Goal: Information Seeking & Learning: Learn about a topic

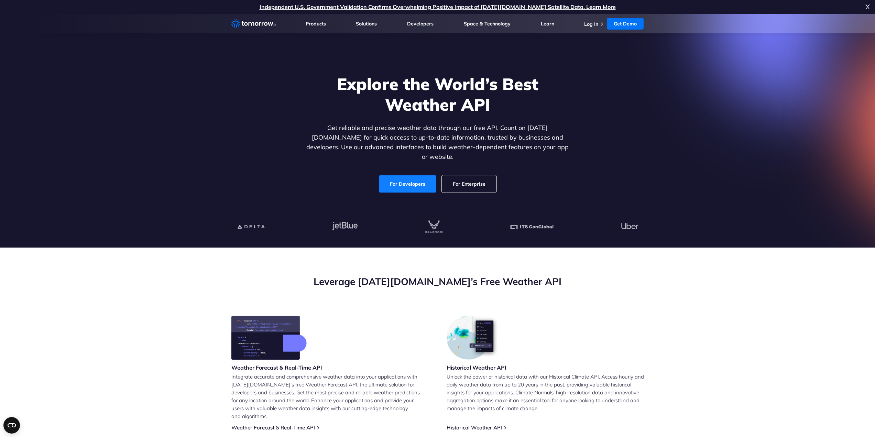
click at [412, 175] on link "For Developers" at bounding box center [407, 183] width 57 height 17
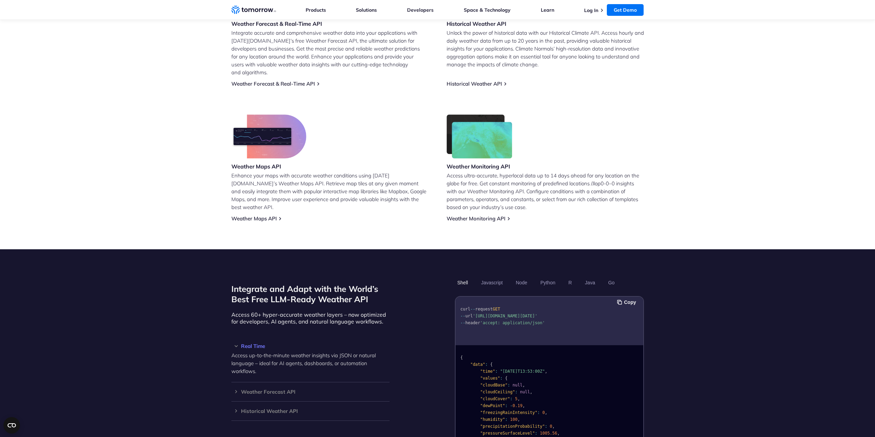
scroll to position [482, 0]
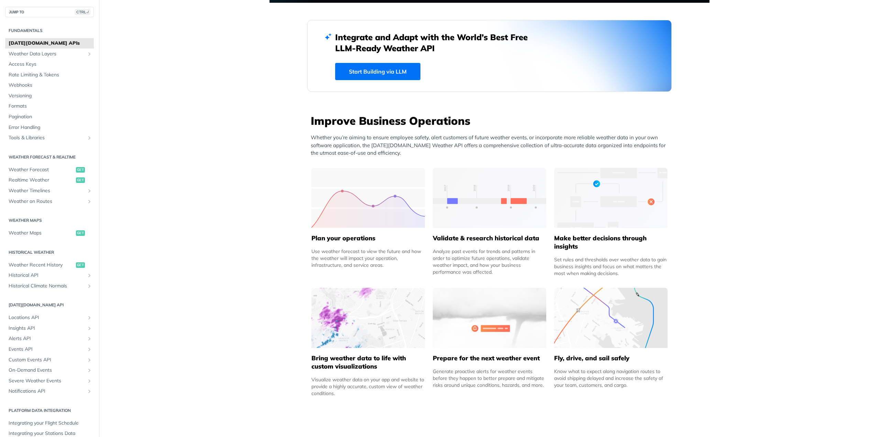
scroll to position [206, 0]
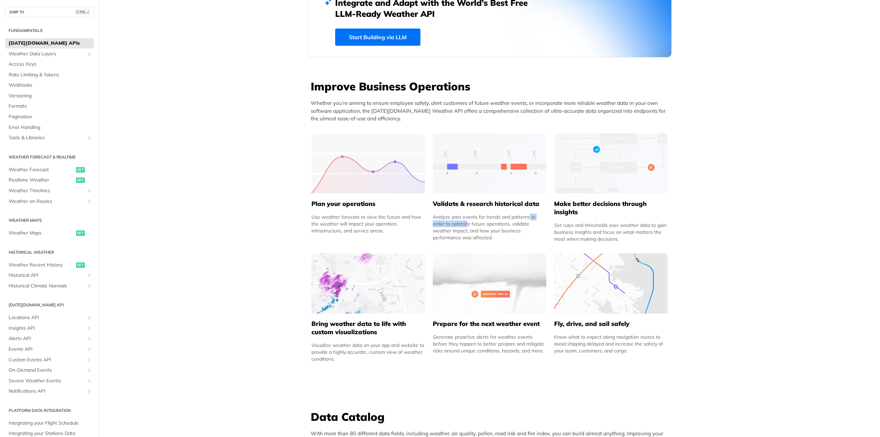
drag, startPoint x: 510, startPoint y: 212, endPoint x: 549, endPoint y: 209, distance: 38.3
click at [544, 209] on div "Improve Business Operations Whether you’re aiming to ensure employee safety, al…" at bounding box center [489, 223] width 365 height 289
click at [542, 210] on div "Validate & research historical data Analyze past events for trends and patterns…" at bounding box center [489, 217] width 113 height 47
drag, startPoint x: 520, startPoint y: 227, endPoint x: 404, endPoint y: 270, distance: 123.6
click at [518, 229] on div "Analyze past events for trends and patterns in order to optimize future operati…" at bounding box center [489, 228] width 113 height 28
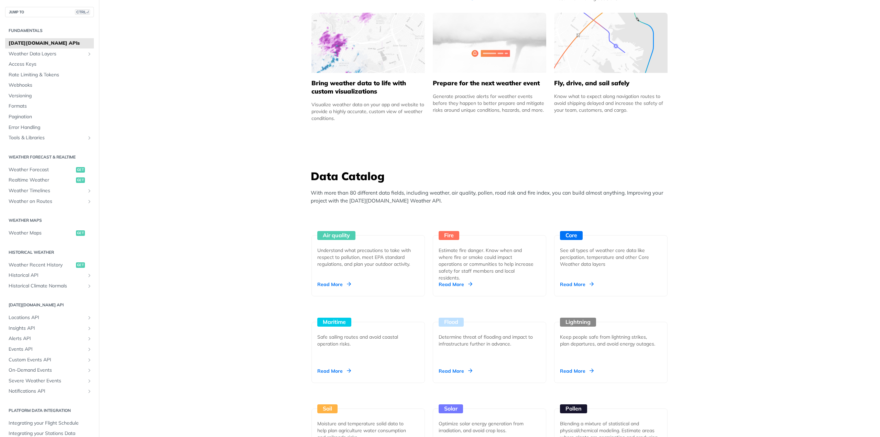
scroll to position [482, 0]
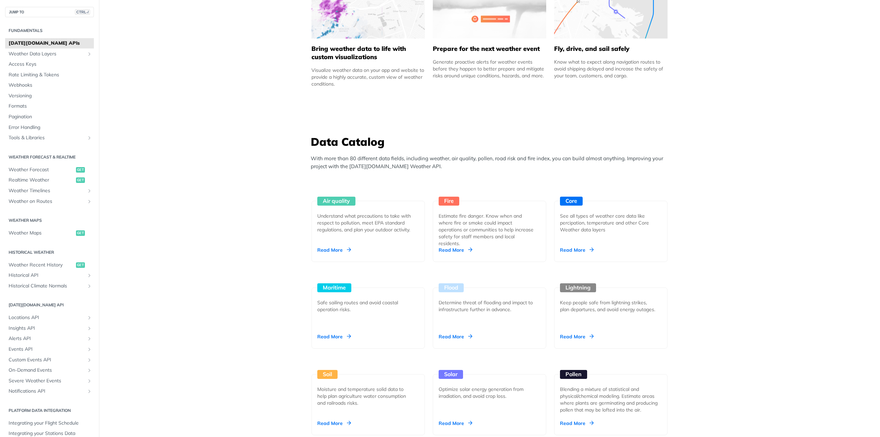
drag, startPoint x: 296, startPoint y: 185, endPoint x: 300, endPoint y: 207, distance: 22.7
click at [372, 222] on div "Understand what precautions to take with respect to pollution, meet EPA standar…" at bounding box center [365, 223] width 96 height 21
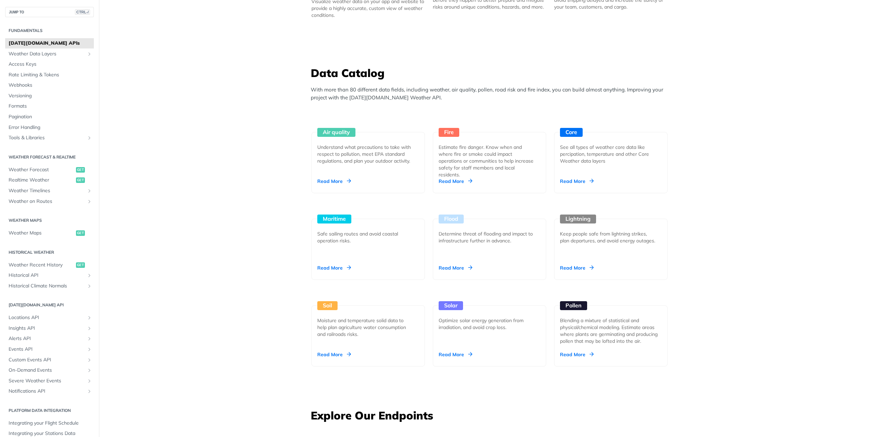
scroll to position [619, 0]
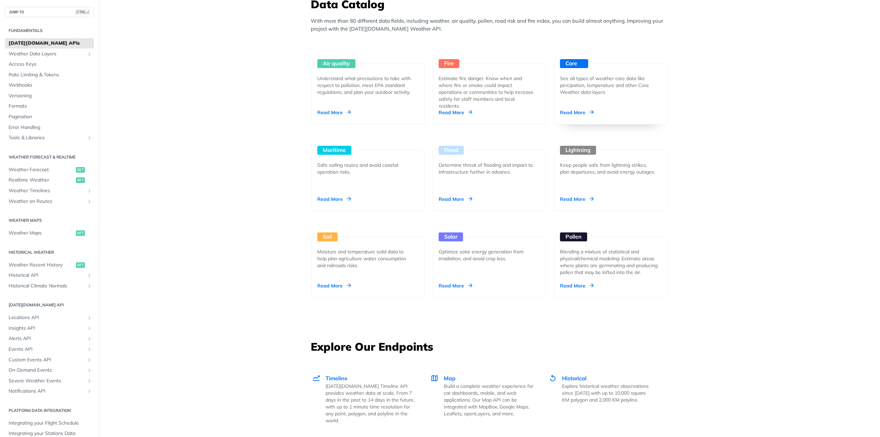
click at [607, 93] on div "See all types of weather core data like percipation, temperature and other Core…" at bounding box center [608, 85] width 96 height 21
click at [266, 202] on main "JUMP TO CTRL-/ Fundamentals Tomorrow.io APIs Weather Data Layers Core Probabili…" at bounding box center [440, 317] width 880 height 1798
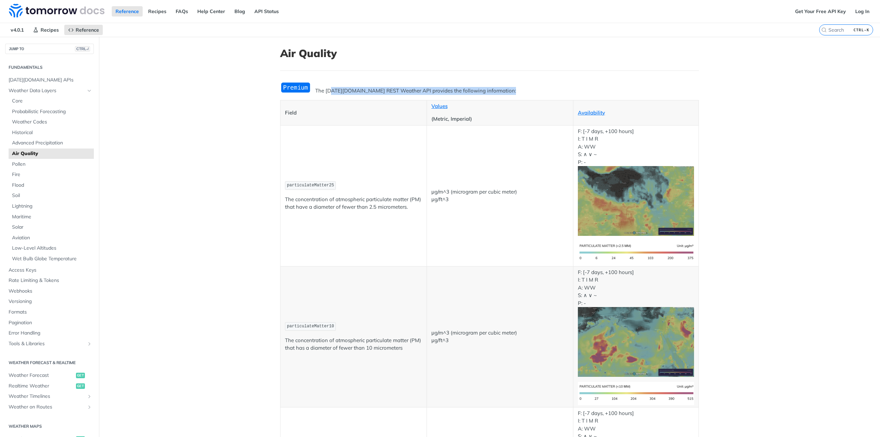
drag, startPoint x: 329, startPoint y: 90, endPoint x: 423, endPoint y: 91, distance: 93.9
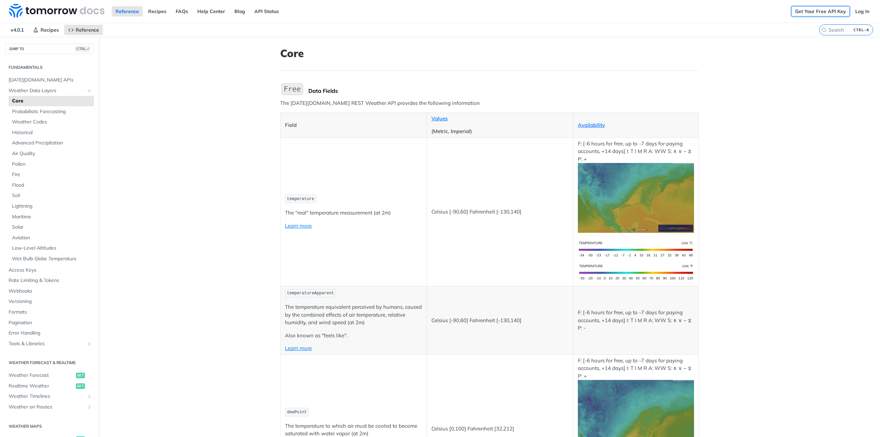
click at [803, 11] on link "Get Your Free API Key" at bounding box center [821, 11] width 58 height 10
